Goal: Information Seeking & Learning: Learn about a topic

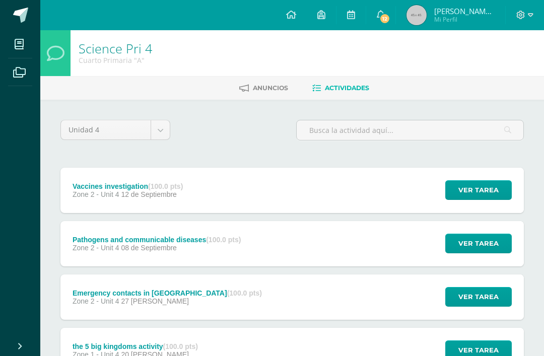
click at [16, 50] on span at bounding box center [19, 44] width 23 height 23
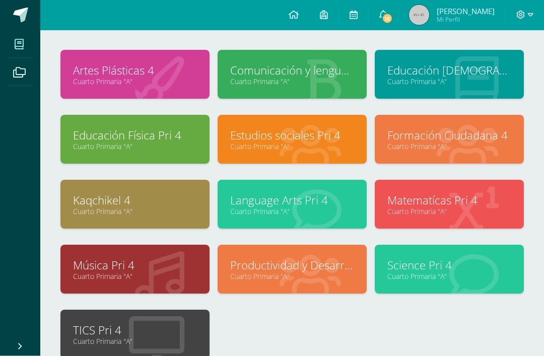
scroll to position [56, 0]
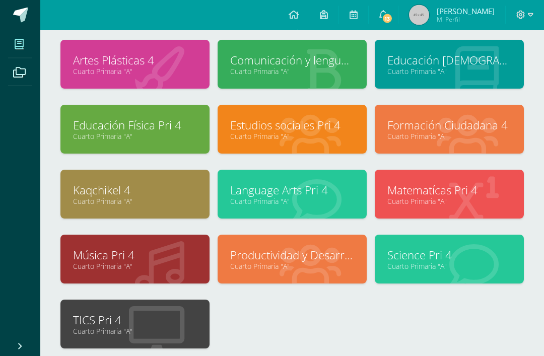
click at [177, 184] on link "Kaqchikel 4" at bounding box center [135, 191] width 124 height 16
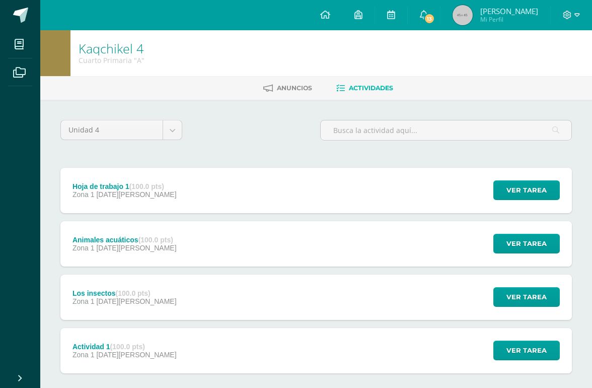
click at [414, 195] on div "Hoja de trabajo 1 (100.0 pts) Zona 1 26 de Agosto Ver tarea Hoja de trabajo 1 K…" at bounding box center [316, 190] width 512 height 45
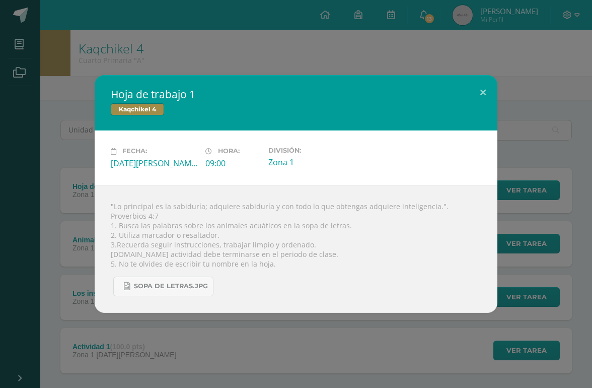
click at [202, 296] on link "sopa de letras.jpg" at bounding box center [163, 287] width 100 height 20
click at [478, 88] on button at bounding box center [483, 92] width 29 height 34
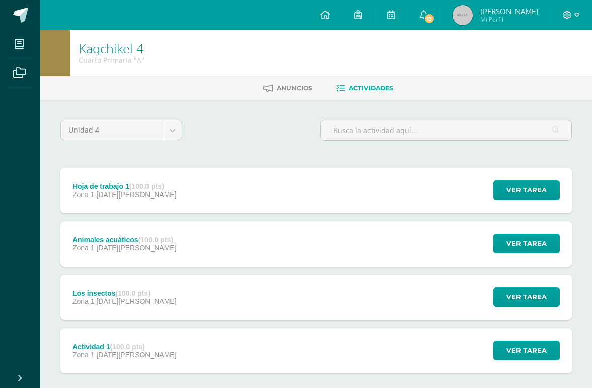
click at [298, 87] on span "Anuncios" at bounding box center [294, 88] width 35 height 8
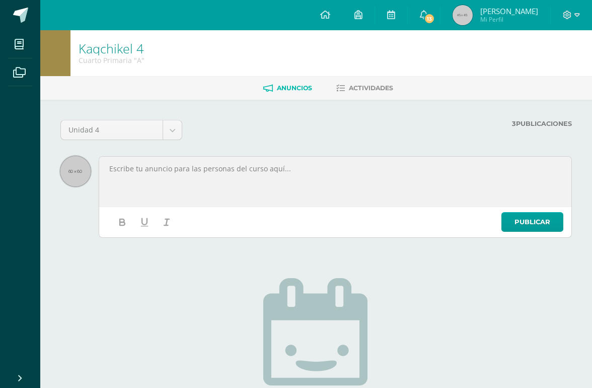
click at [378, 85] on span "Actividades" at bounding box center [371, 88] width 44 height 8
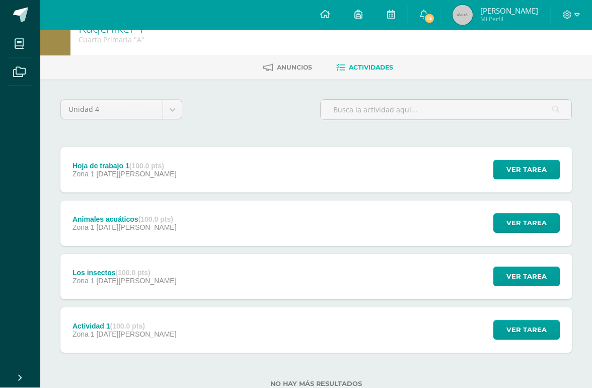
scroll to position [20, 0]
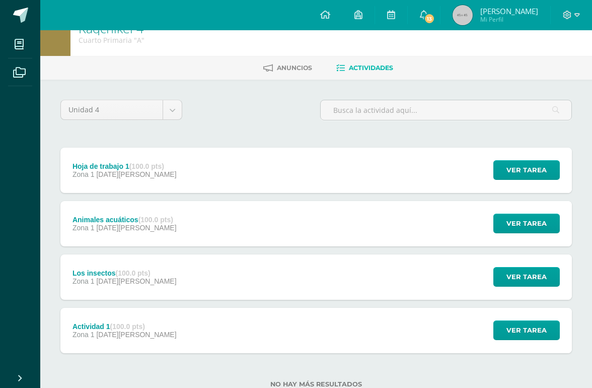
click at [323, 331] on div "Actividad 1 (100.0 pts) Zona 1 [DATE][PERSON_NAME] Ver tarea Actividad 1 Kaqchi…" at bounding box center [316, 330] width 512 height 45
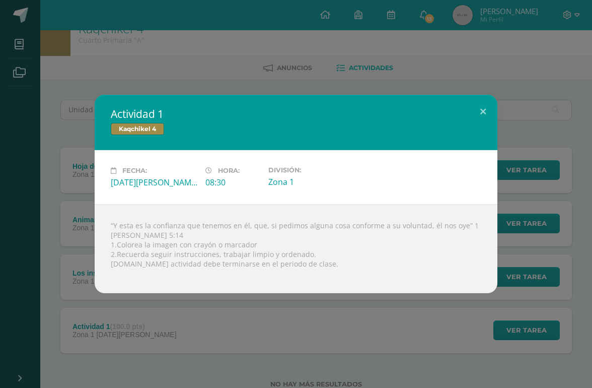
click at [484, 126] on button at bounding box center [483, 112] width 29 height 34
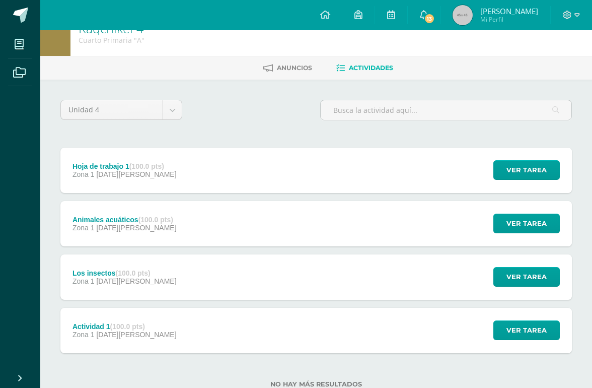
click at [362, 266] on div "Los insectos (100.0 pts) Zona 1 [DATE][PERSON_NAME] Ver tarea Los insectos Kaqc…" at bounding box center [316, 276] width 512 height 45
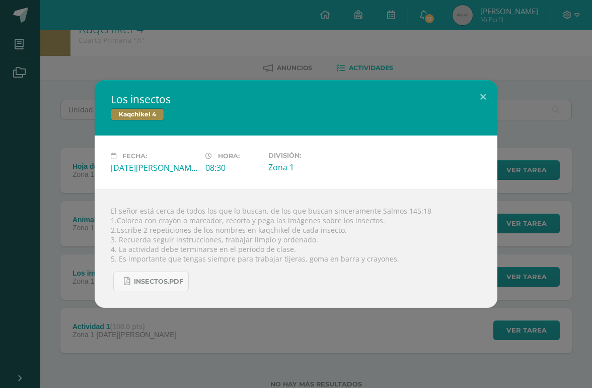
click at [488, 114] on button at bounding box center [483, 97] width 29 height 34
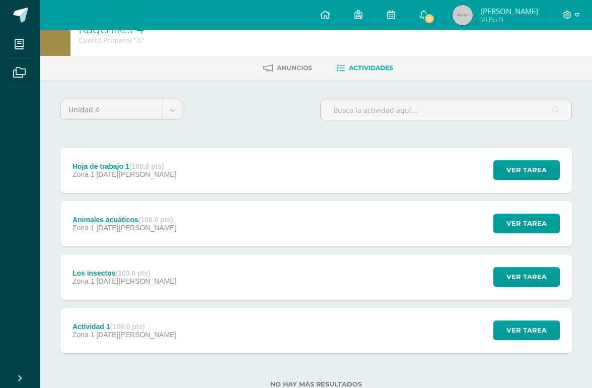
click at [390, 233] on div "Animales acuáticos (100.0 pts) Zona 1 [DATE][PERSON_NAME] Ver tarea Animales ac…" at bounding box center [316, 223] width 512 height 45
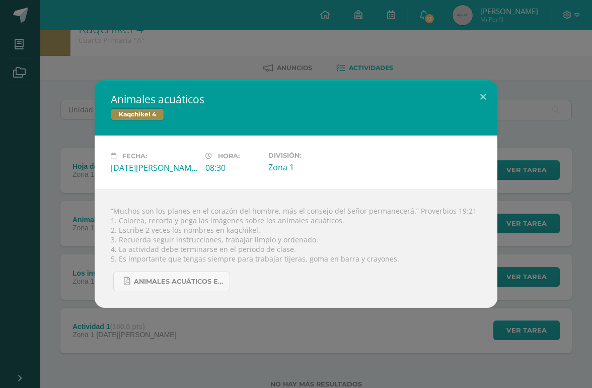
click at [481, 114] on button at bounding box center [483, 97] width 29 height 34
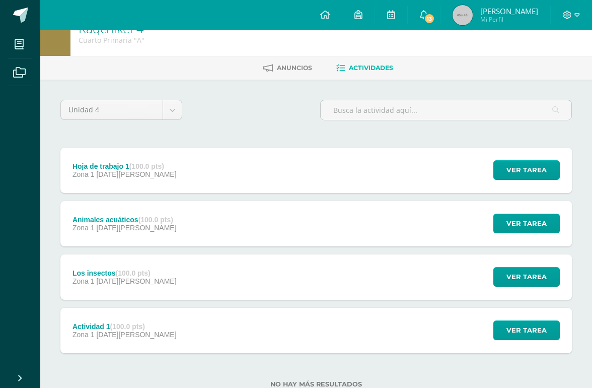
click at [409, 173] on div "Hoja de trabajo 1 (100.0 pts) Zona 1 [DATE][PERSON_NAME] Ver tarea Hoja de trab…" at bounding box center [316, 170] width 512 height 45
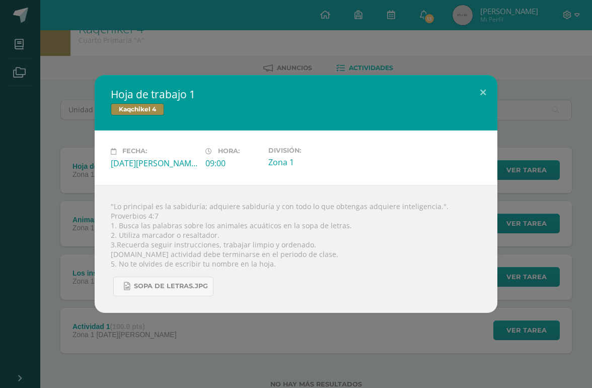
click at [484, 106] on button at bounding box center [483, 92] width 29 height 34
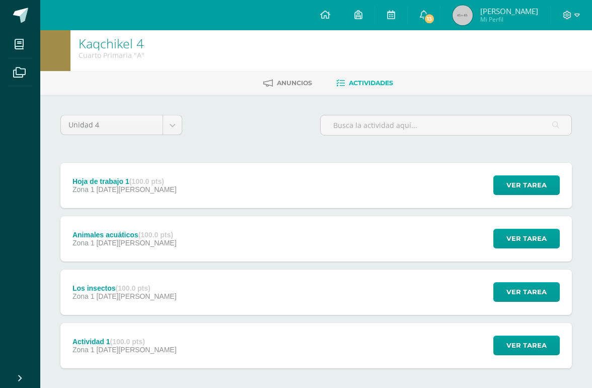
scroll to position [6, 0]
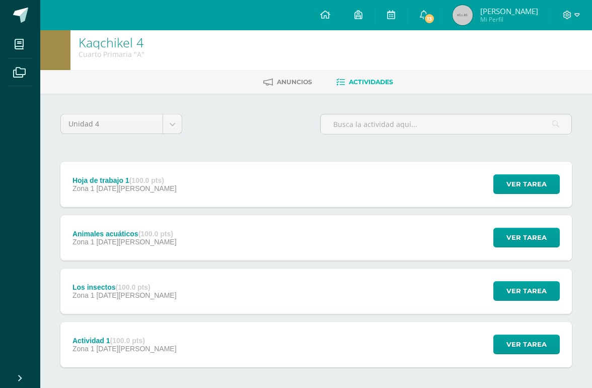
click at [174, 126] on body "Mis cursos Archivos Cerrar panel Artes Plásticas 4 Cuarto Primaria "A" Comunica…" at bounding box center [296, 214] width 592 height 440
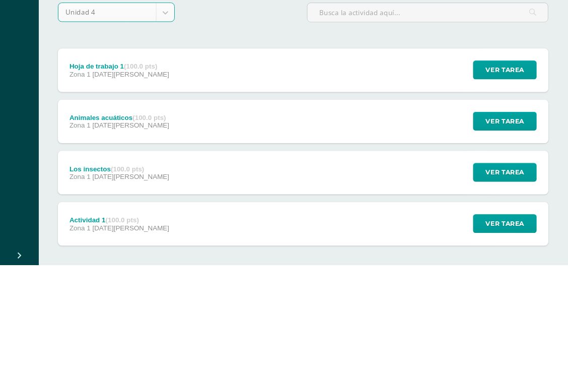
scroll to position [0, 0]
